Goal: Obtain resource: Obtain resource

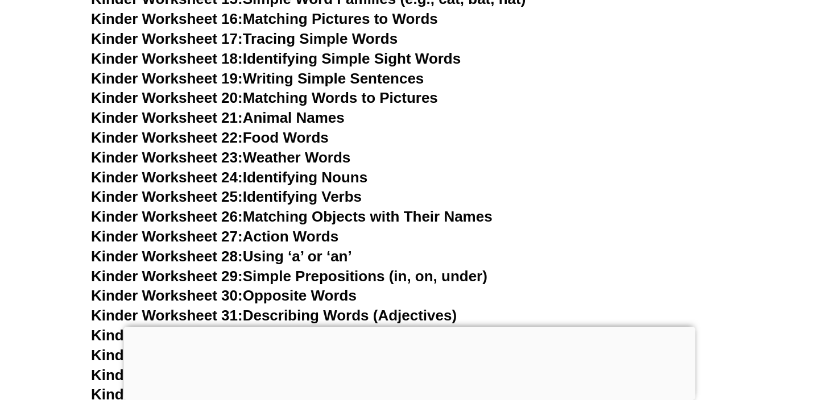
scroll to position [782, 0]
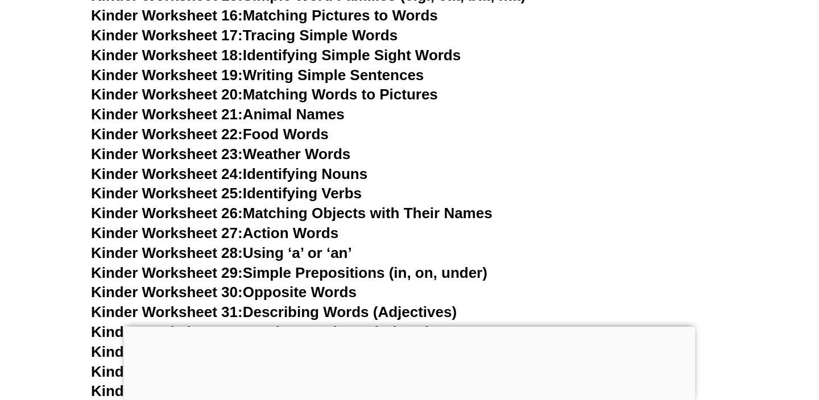
click at [279, 115] on link "Kinder Worksheet 21: Animal Names" at bounding box center [218, 114] width 254 height 17
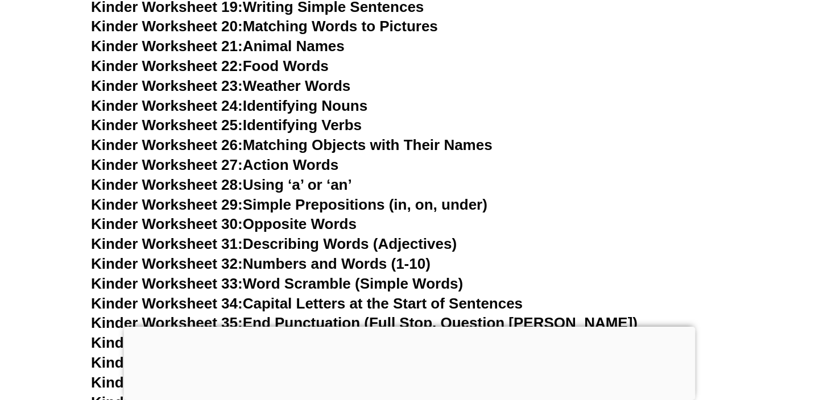
scroll to position [847, 0]
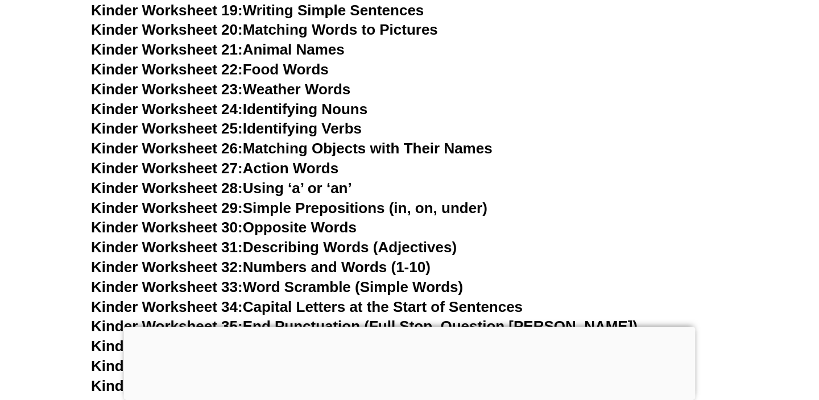
click at [466, 196] on h3 "Kinder Worksheet 28: Using ‘a’ or ‘an’" at bounding box center [409, 188] width 637 height 19
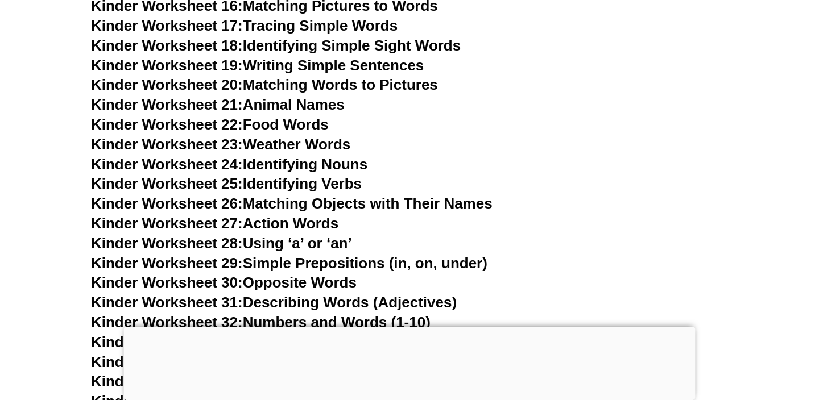
scroll to position [782, 0]
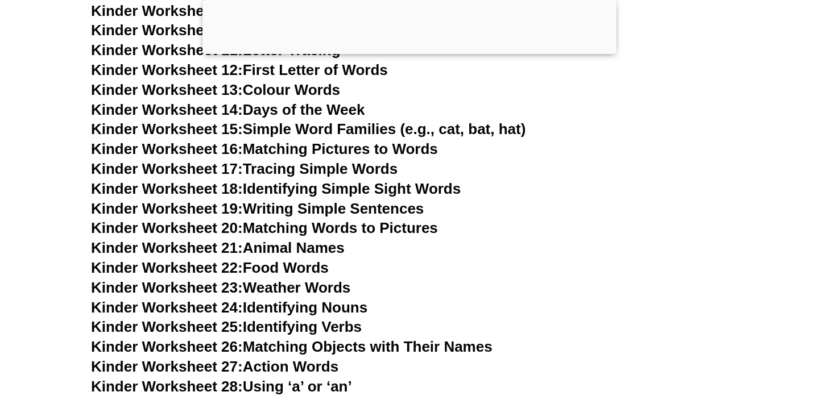
scroll to position [652, 0]
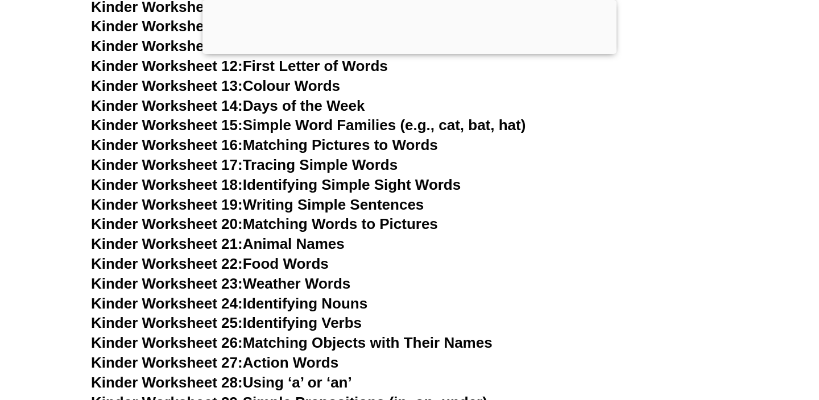
click at [298, 202] on link "Kinder Worksheet 19: Writing Simple Sentences" at bounding box center [257, 204] width 333 height 17
